Goal: Task Accomplishment & Management: Manage account settings

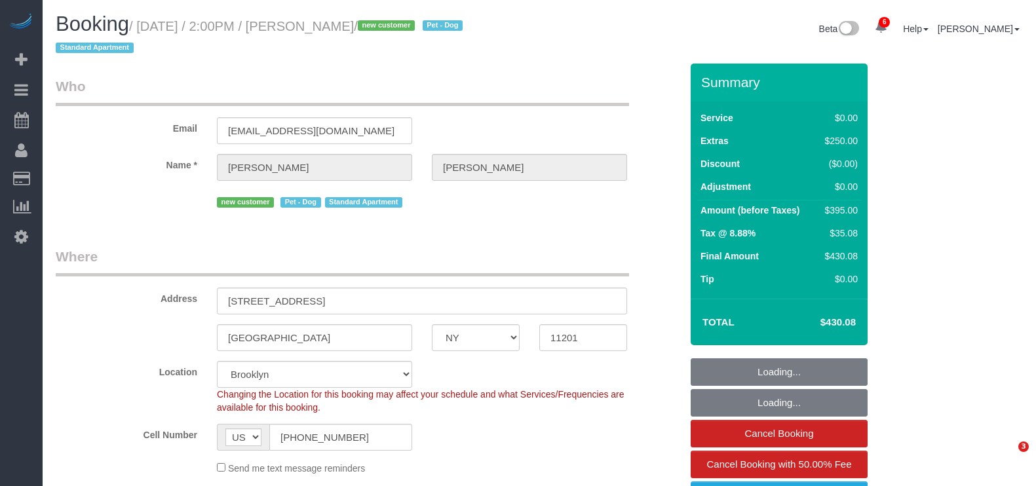
select select "NY"
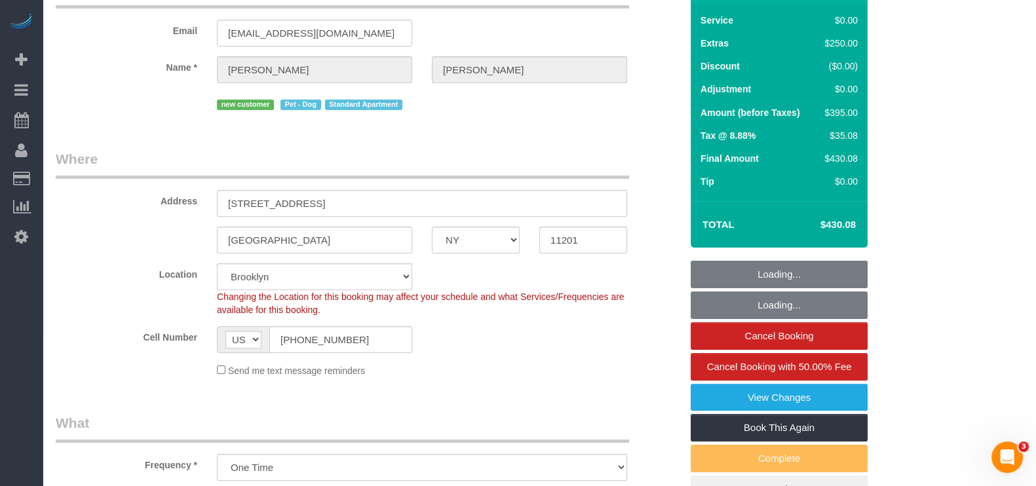
select select "object:799"
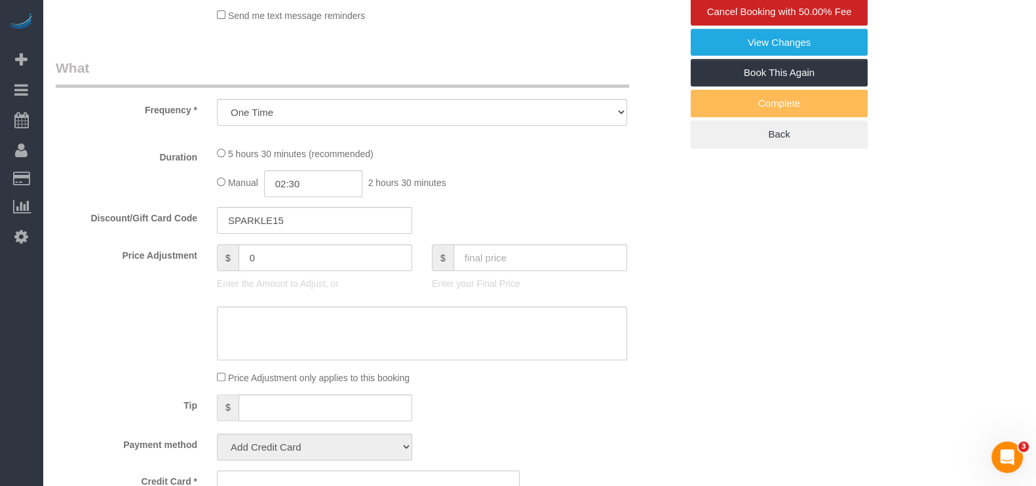
select select "string:stripe-pm_1Rsos74VGloSiKo7JLCW9Pkr"
select select "1"
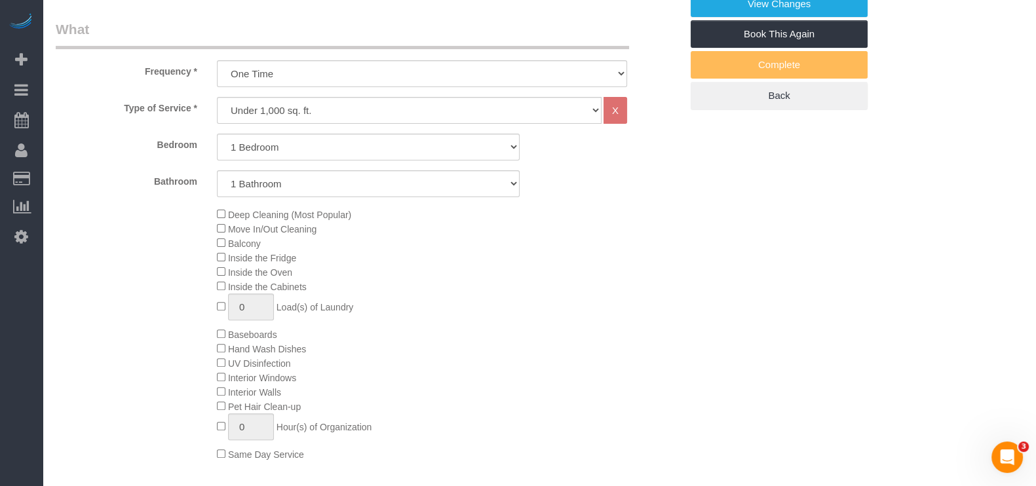
select select "spot1"
select select "number:57"
select select "number:90"
select select "number:13"
select select "number:5"
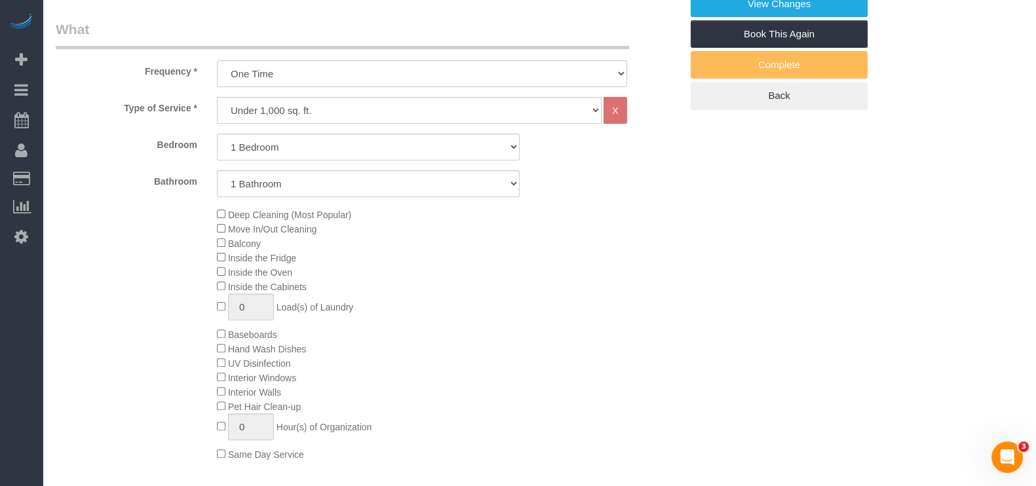
select select "1"
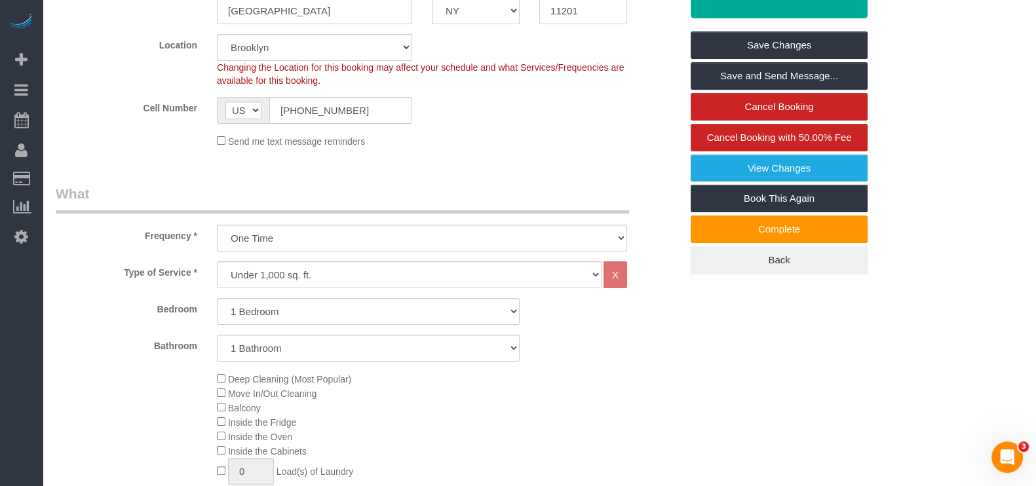
scroll to position [81, 0]
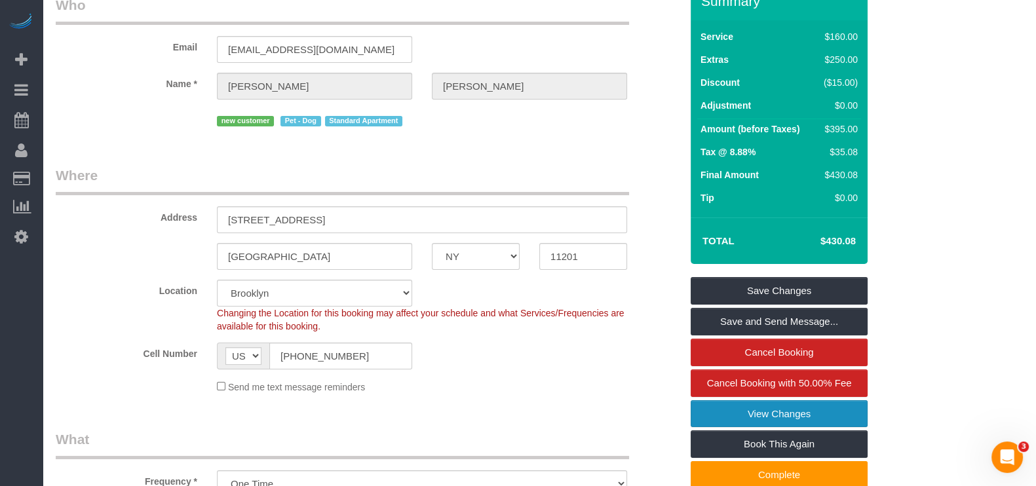
click at [749, 404] on link "View Changes" at bounding box center [778, 414] width 177 height 28
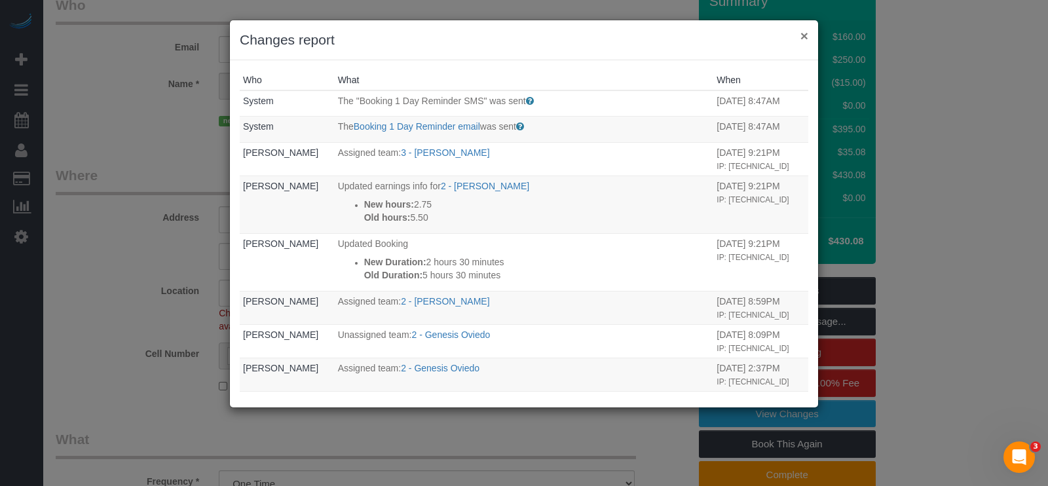
click at [806, 35] on button "×" at bounding box center [805, 36] width 8 height 14
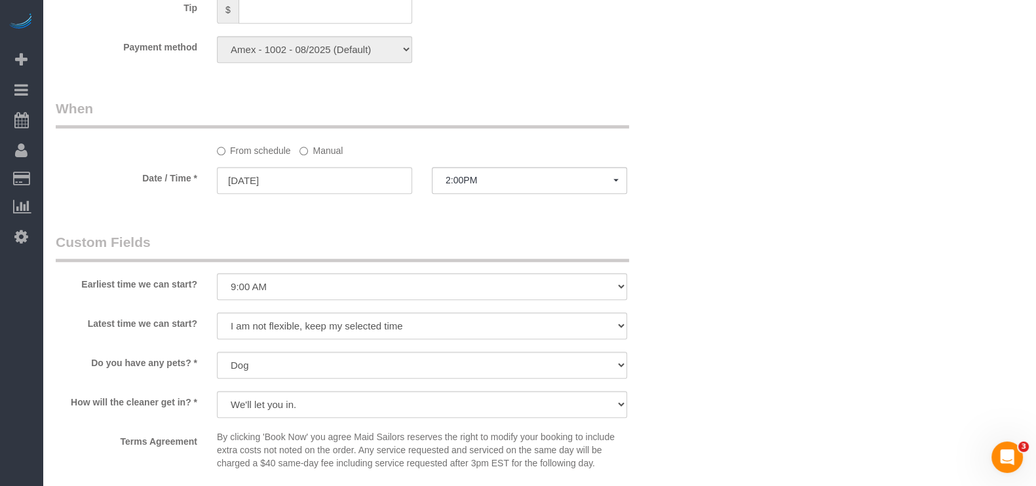
scroll to position [1474, 0]
